Goal: Task Accomplishment & Management: Manage account settings

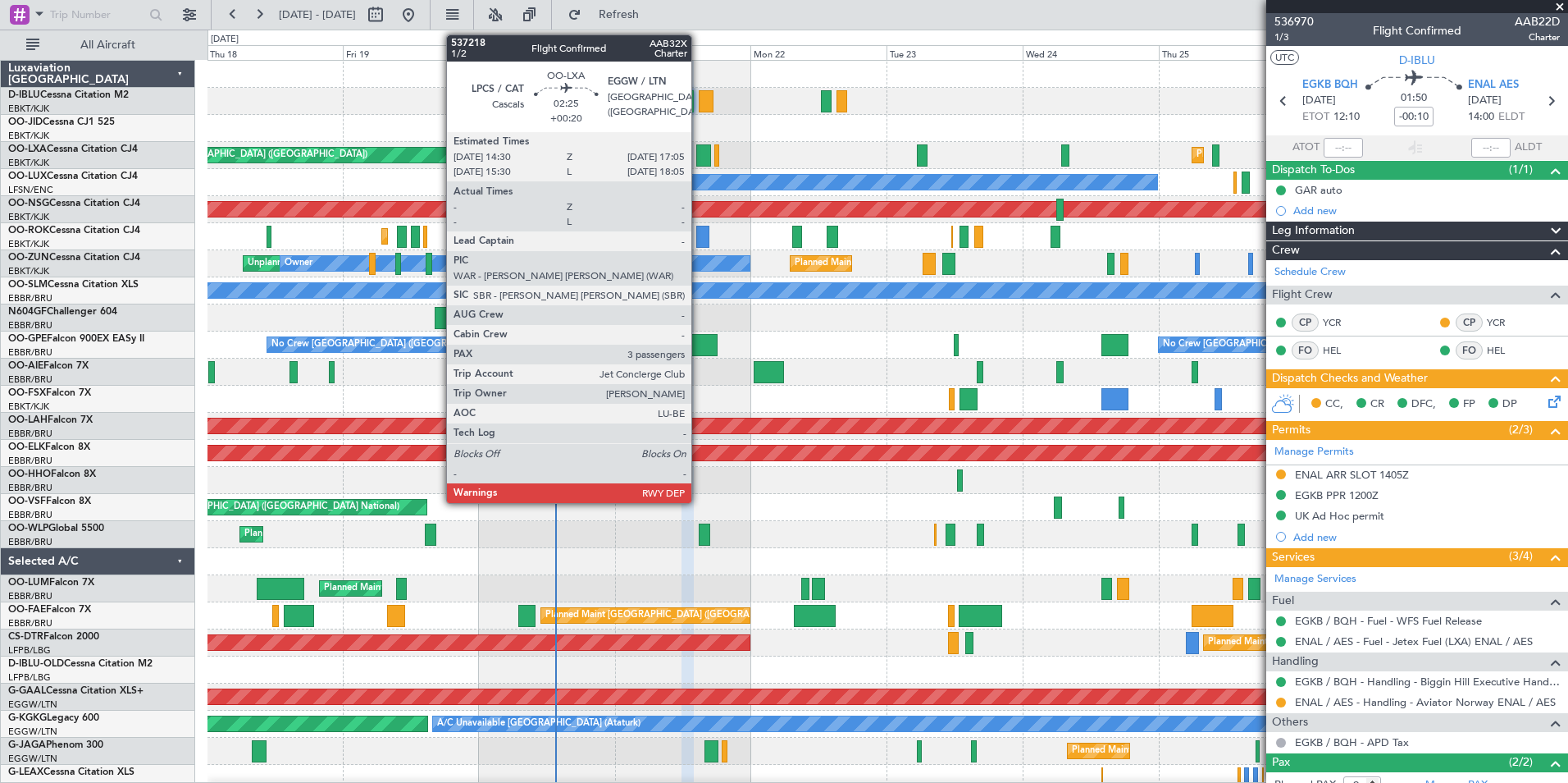
click at [699, 160] on div at bounding box center [704, 155] width 15 height 22
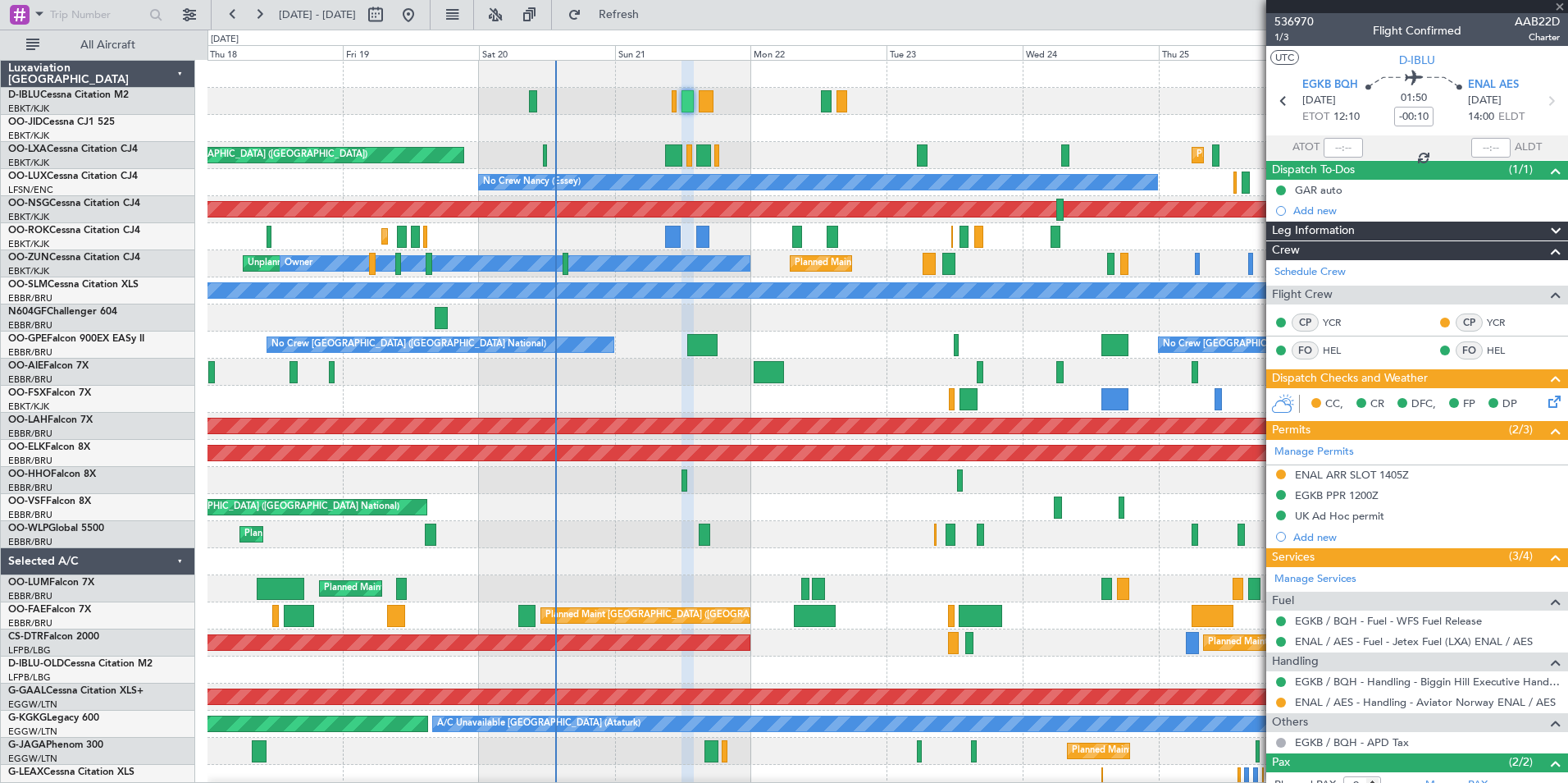
type input "+00:20"
type input "3"
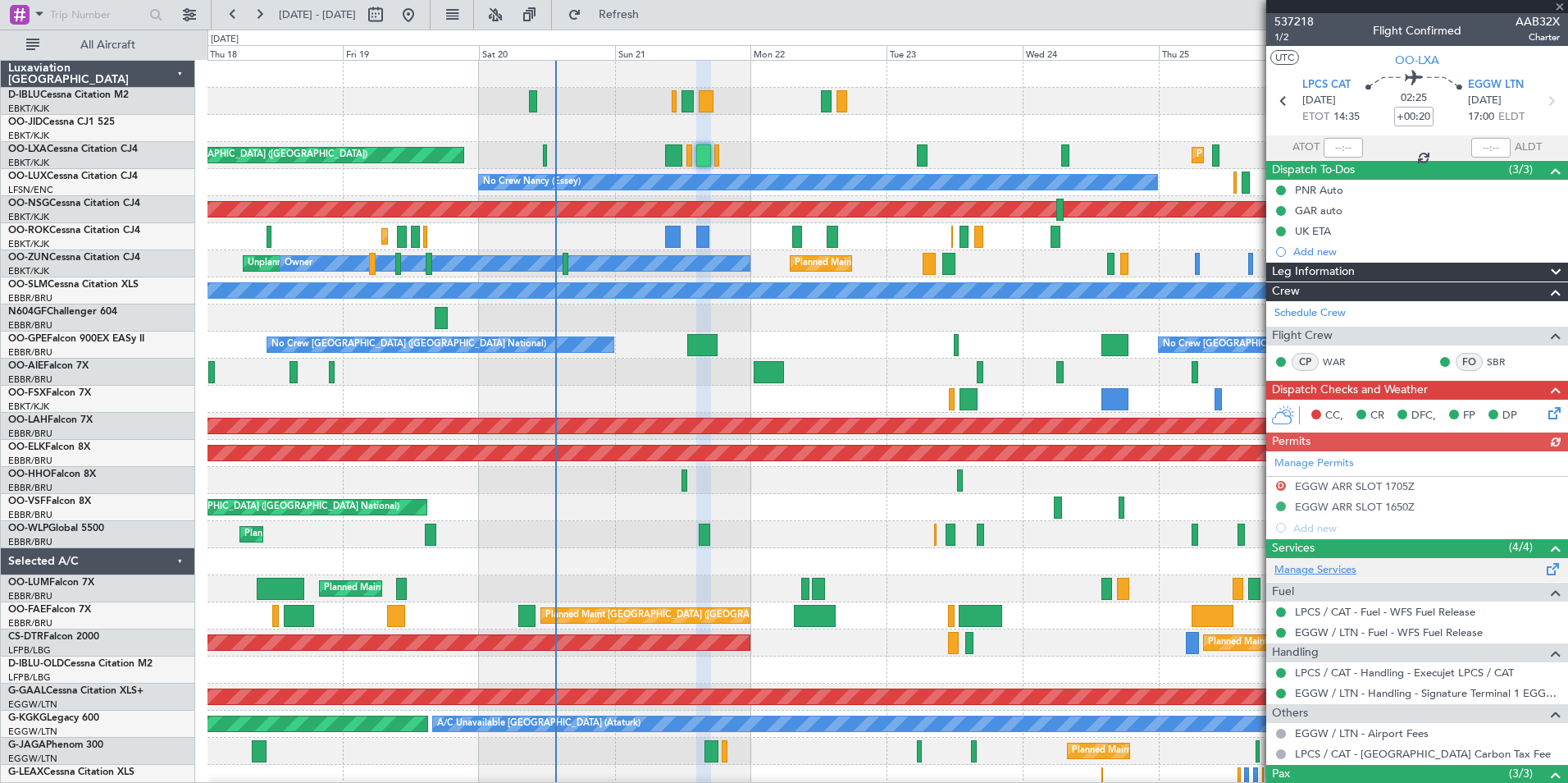
click at [1334, 572] on link "Manage Services" at bounding box center [1316, 570] width 82 height 17
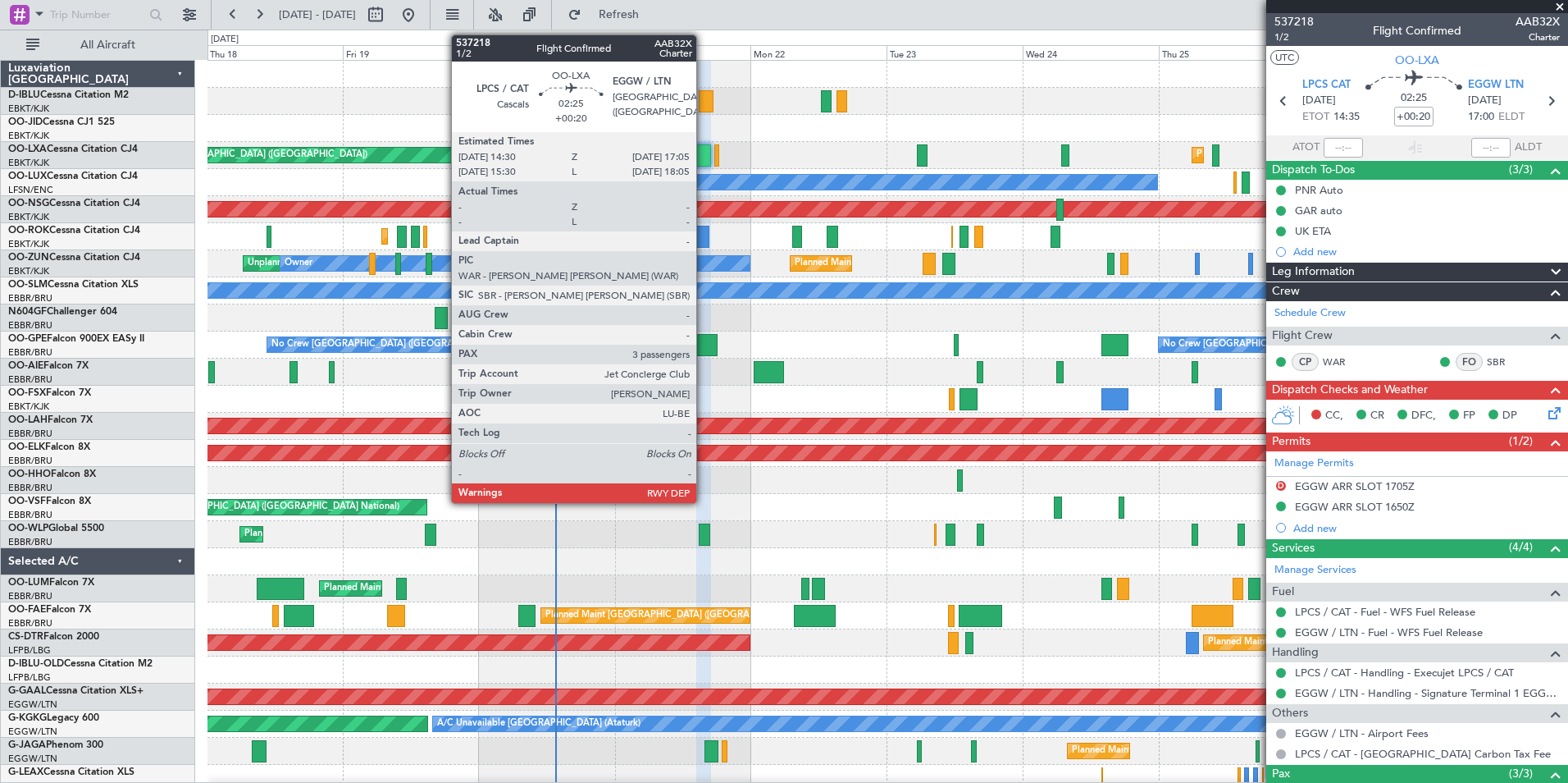
click at [704, 163] on div at bounding box center [704, 155] width 15 height 22
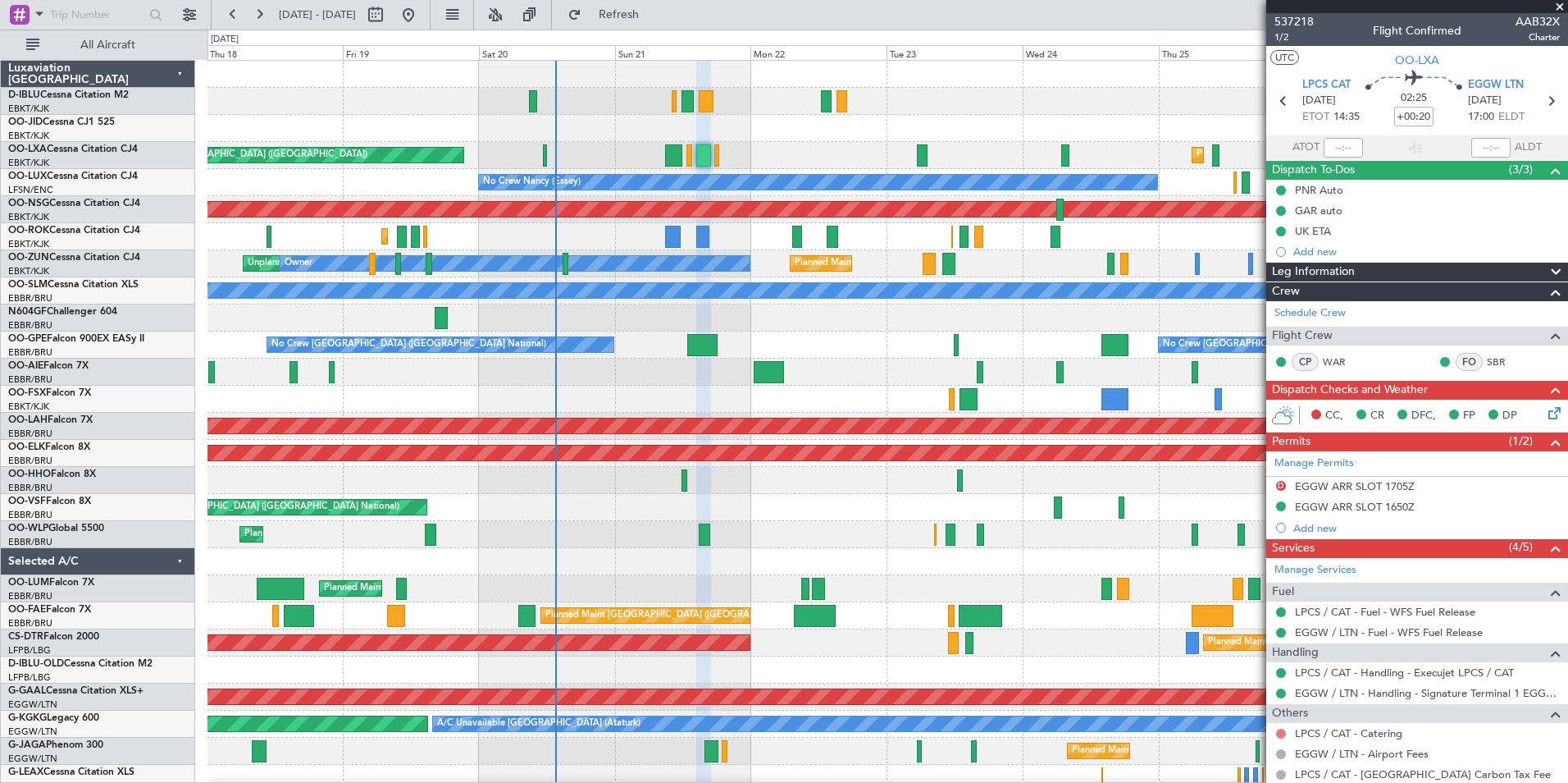
click at [1278, 732] on button at bounding box center [1281, 734] width 10 height 10
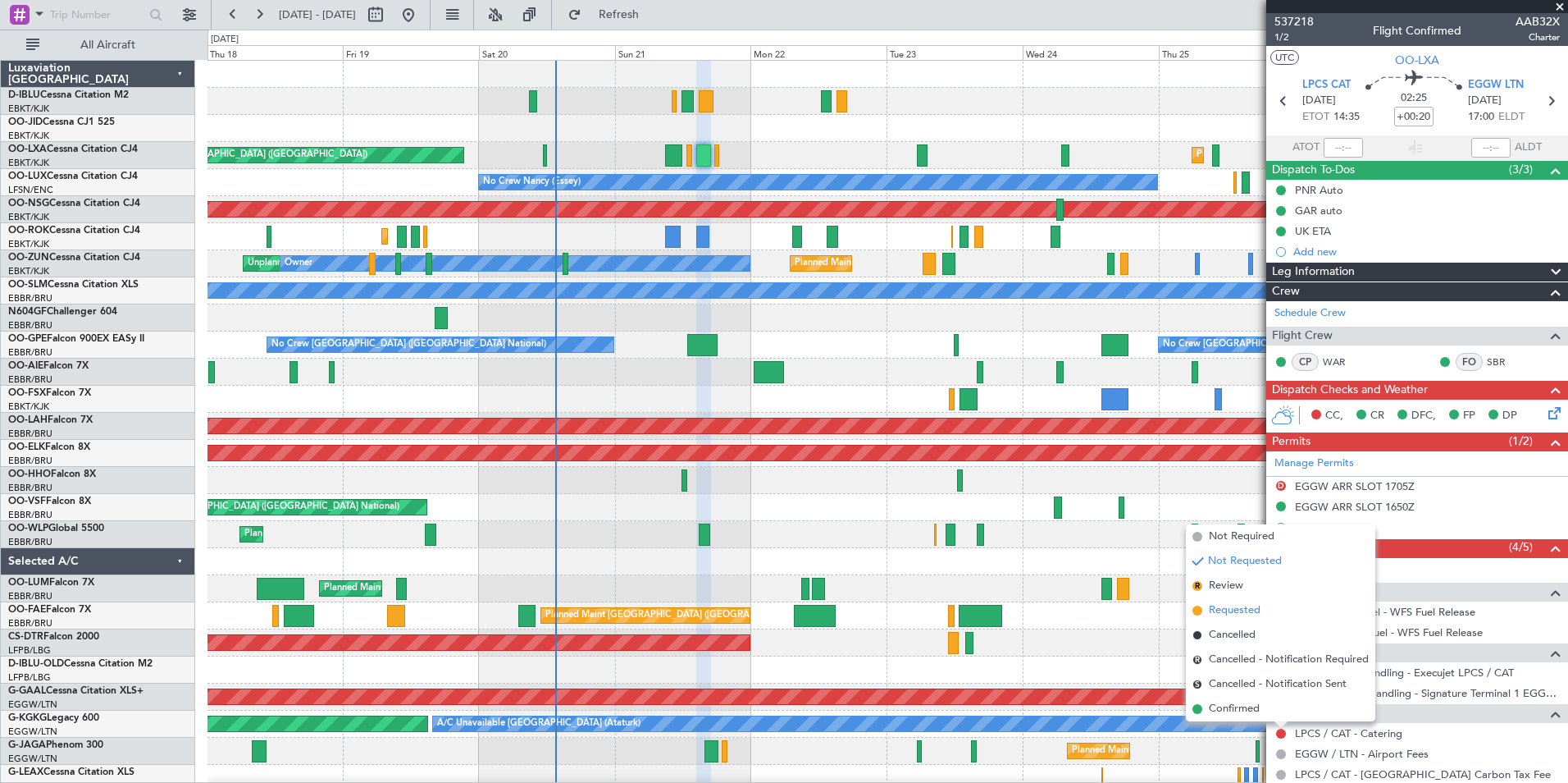
click at [1227, 613] on span "Requested" at bounding box center [1234, 610] width 51 height 17
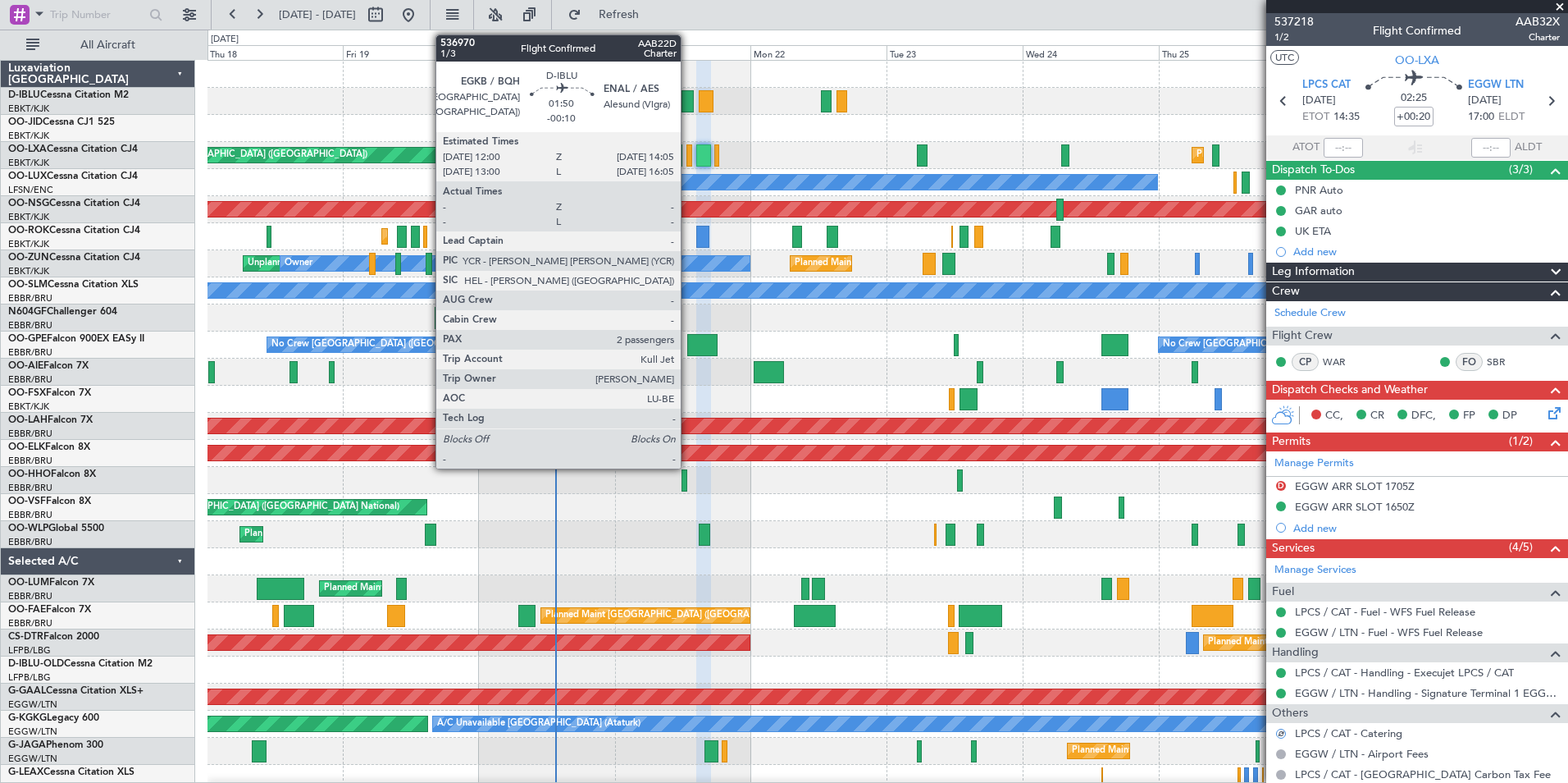
click at [688, 100] on div at bounding box center [688, 101] width 12 height 22
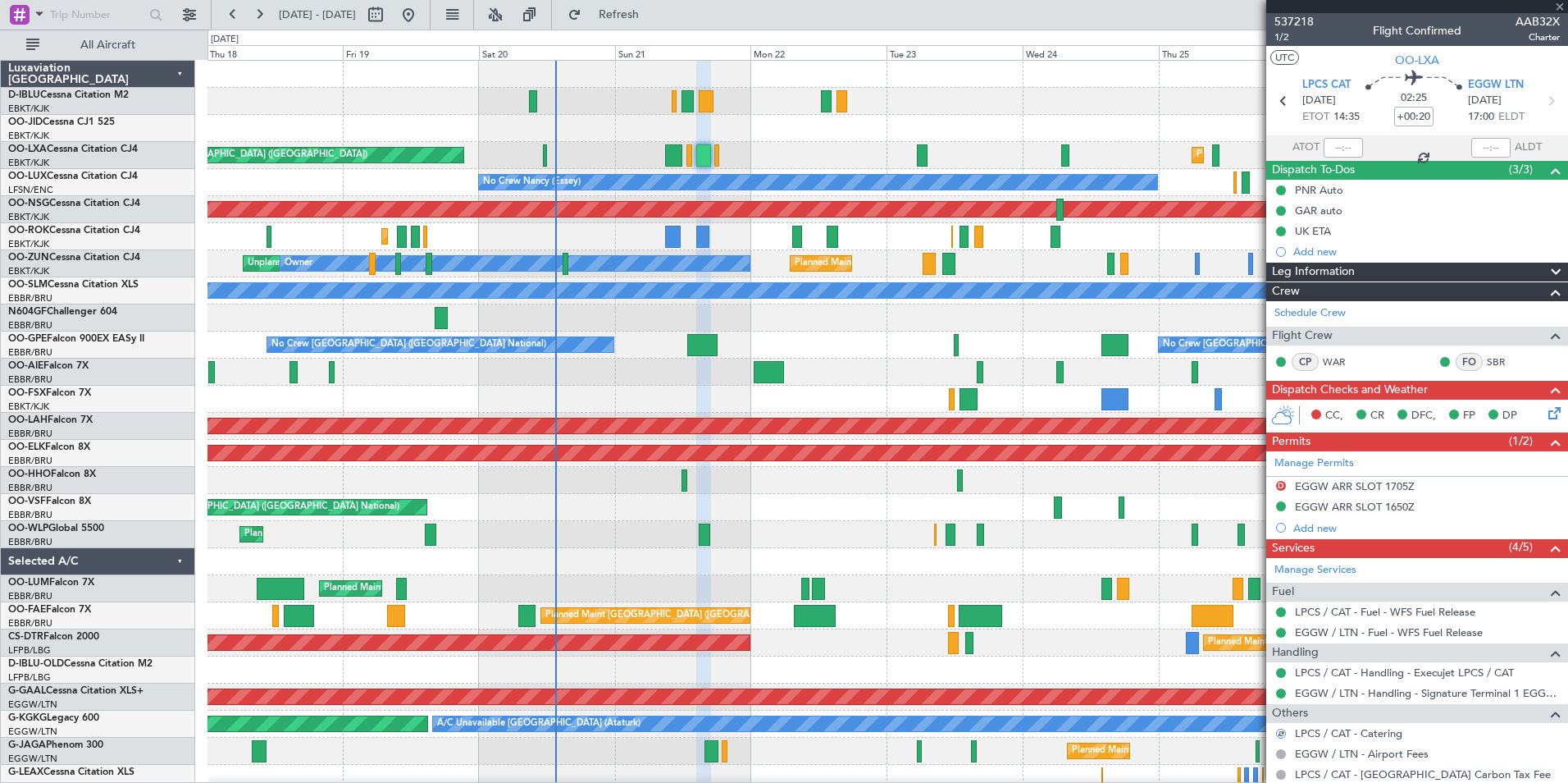
type input "-00:10"
type input "2"
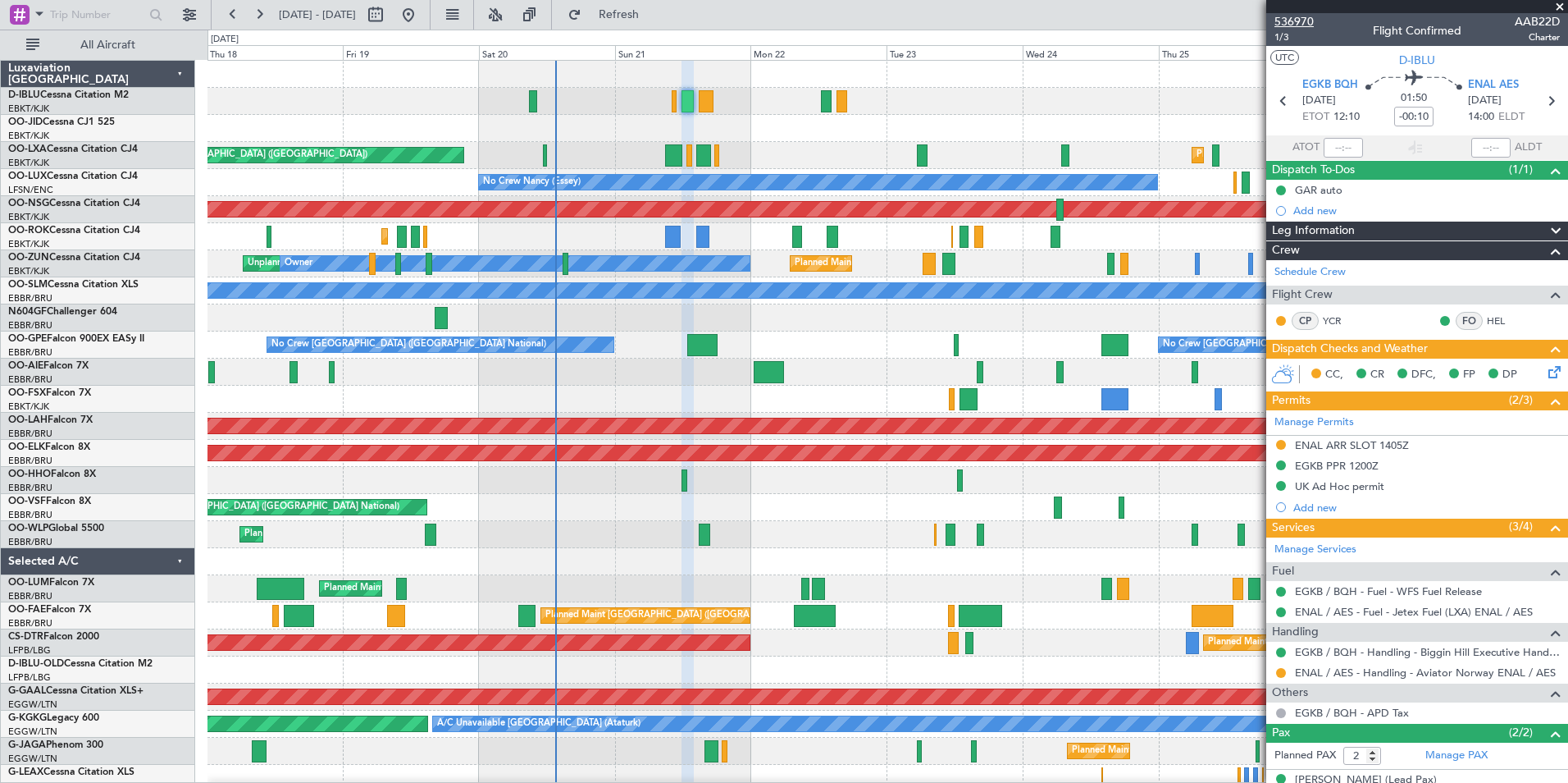
click at [1297, 21] on span "536970" at bounding box center [1295, 21] width 40 height 17
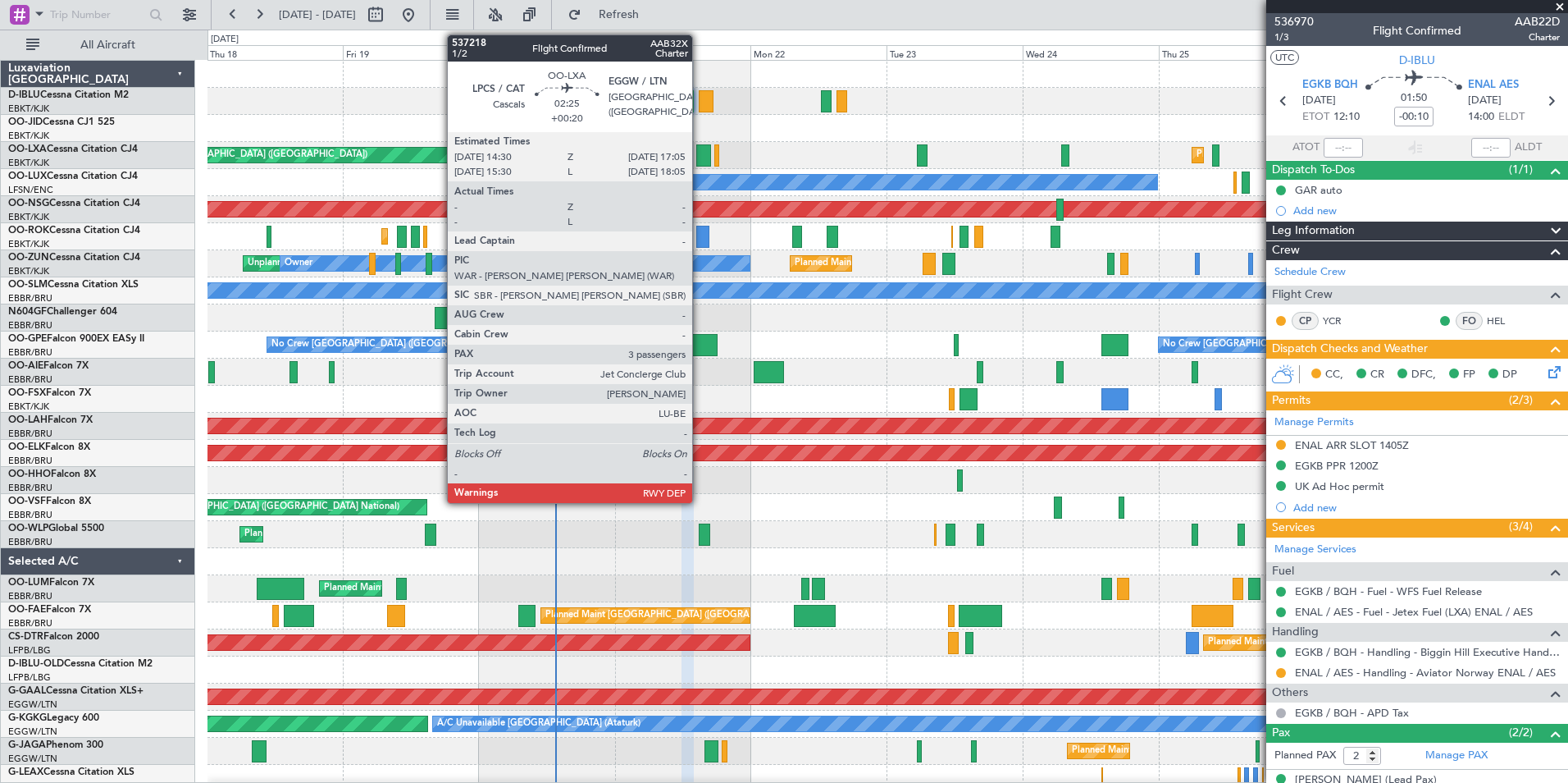
click at [700, 157] on div at bounding box center [704, 155] width 15 height 22
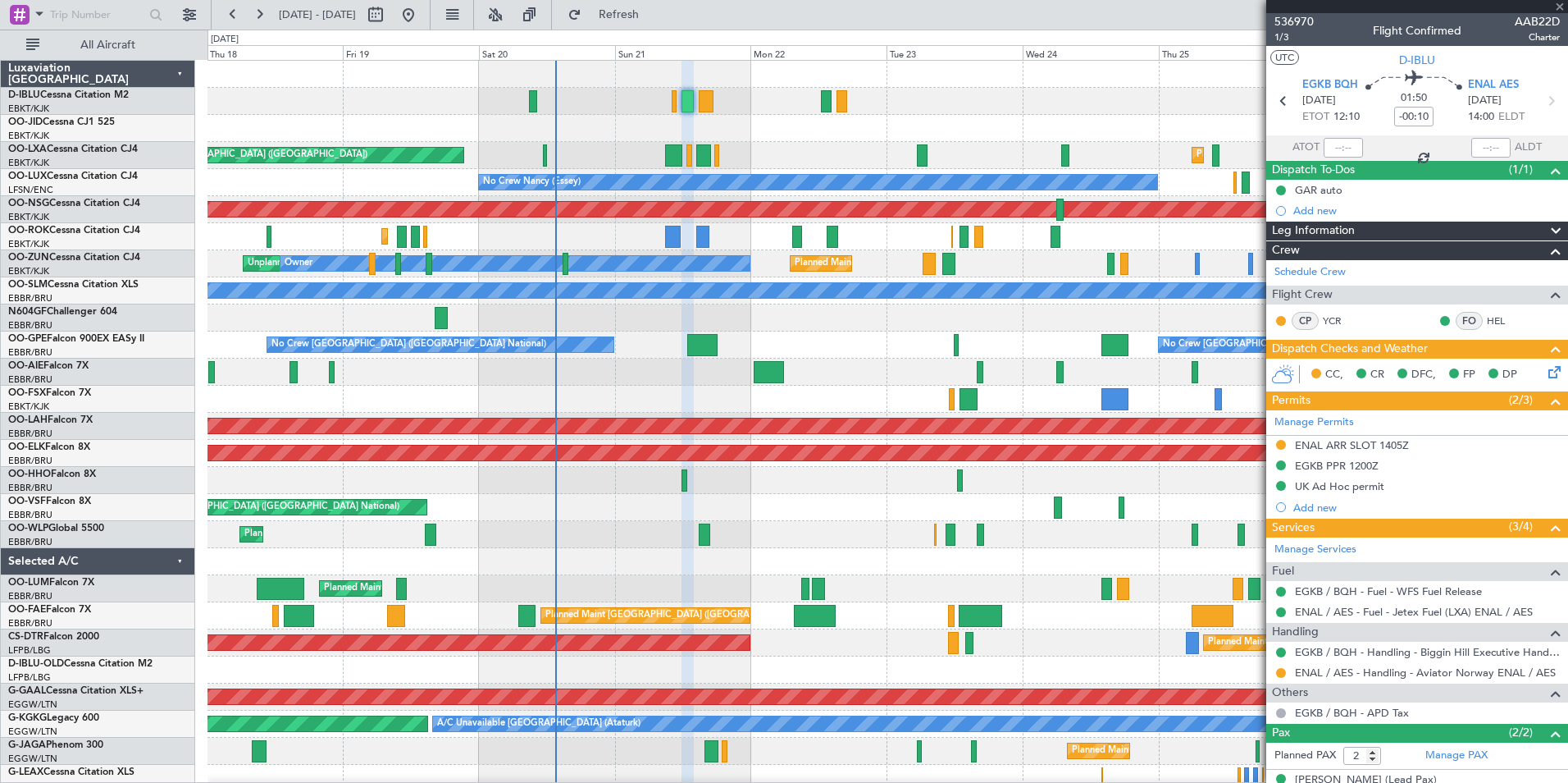
type input "+00:20"
type input "3"
